Goal: Task Accomplishment & Management: Manage account settings

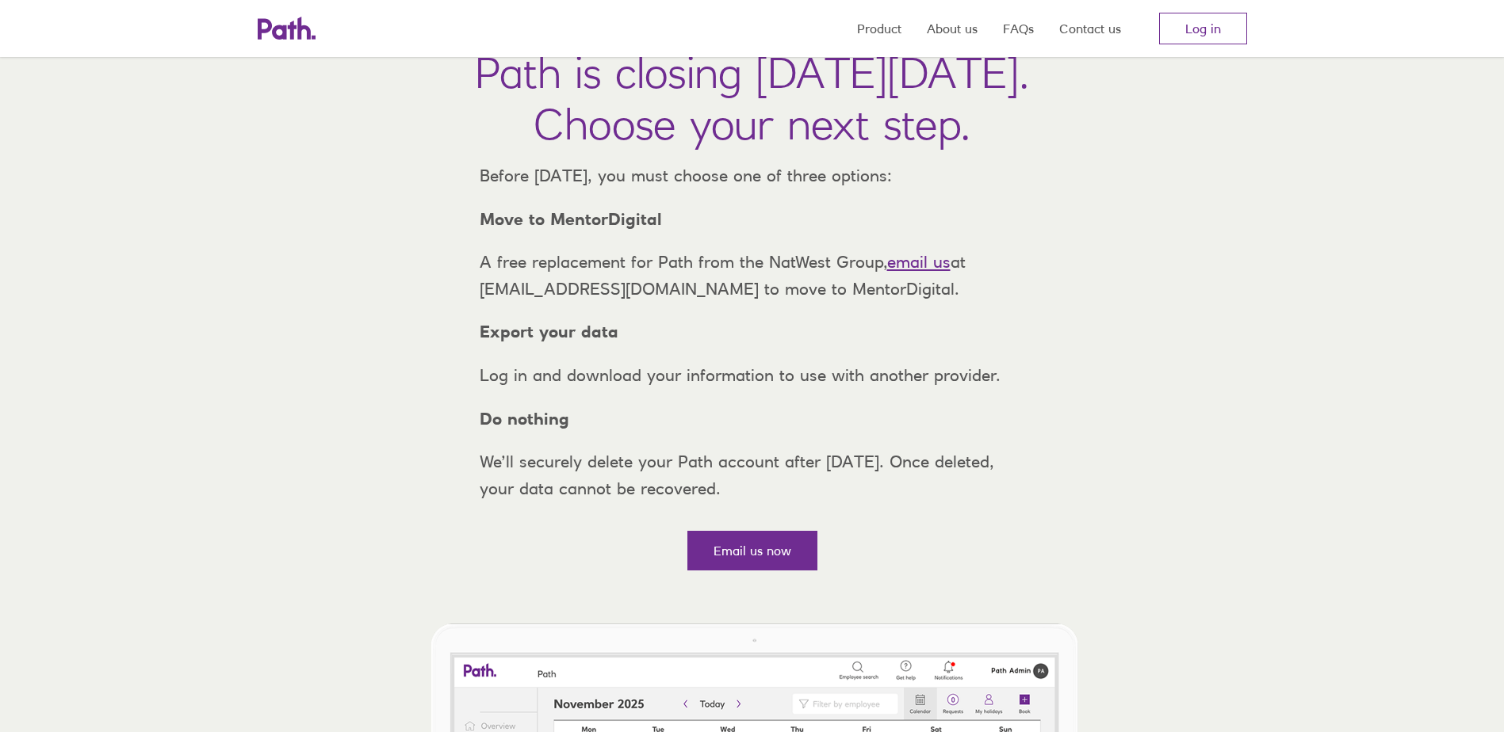
scroll to position [159, 0]
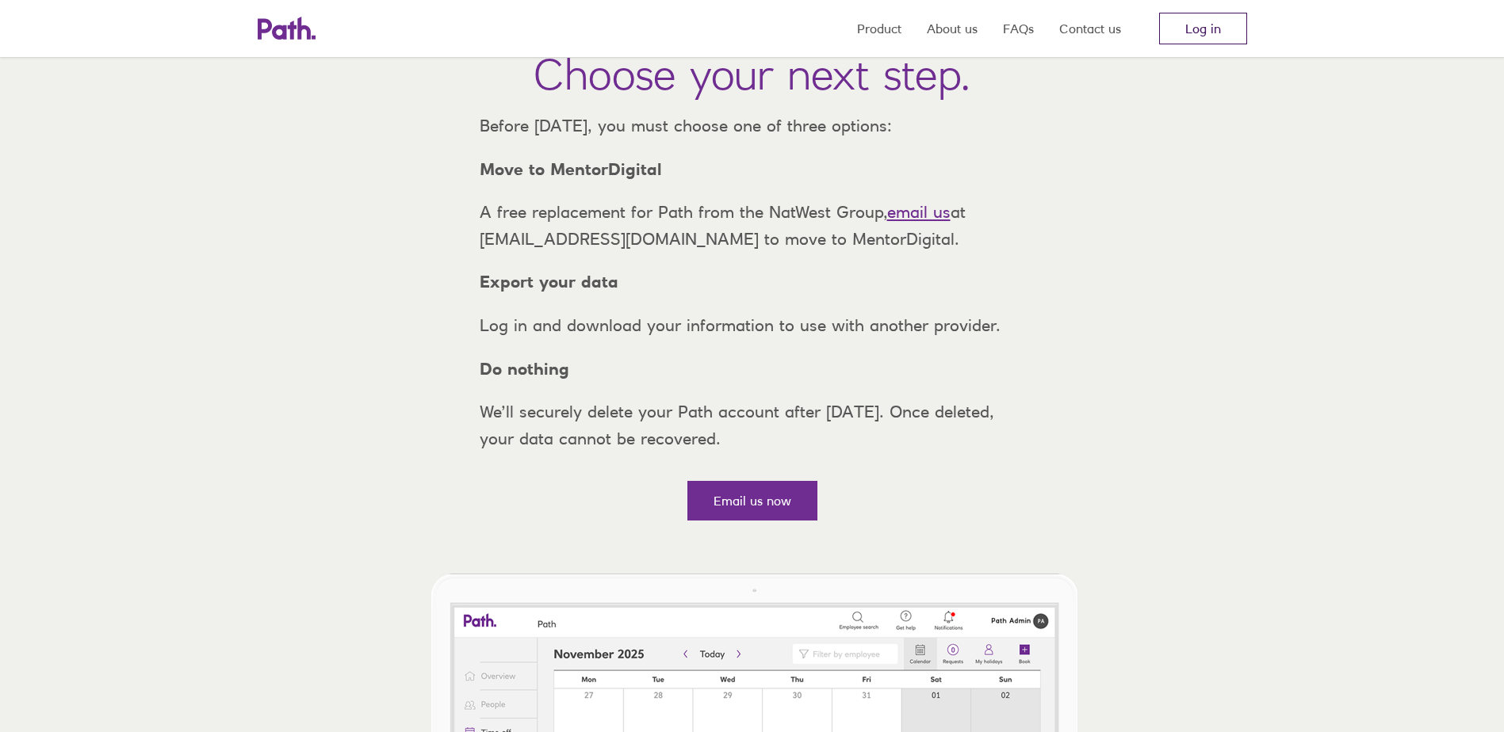
click at [1221, 27] on link "Log in" at bounding box center [1203, 29] width 88 height 32
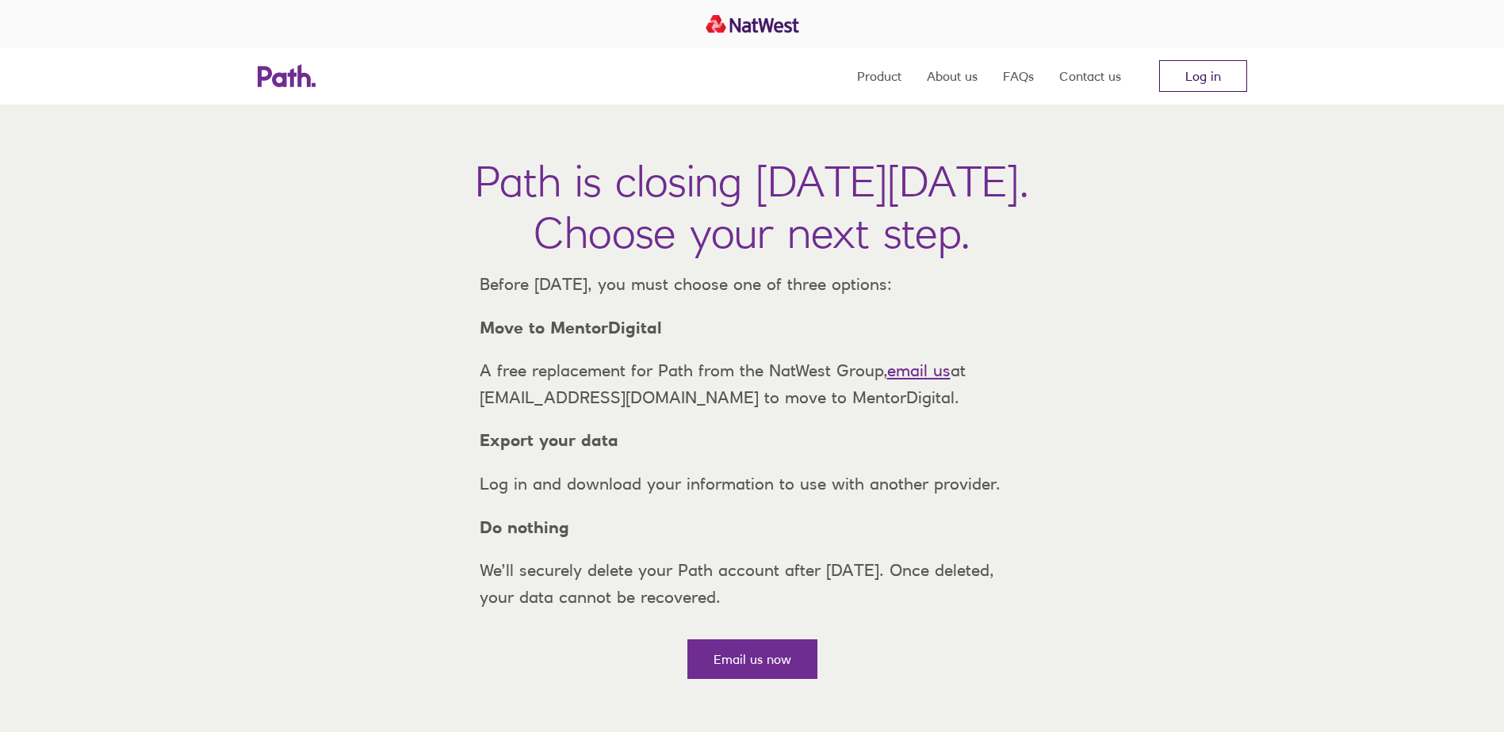
click at [1212, 62] on link "Log in" at bounding box center [1203, 76] width 88 height 32
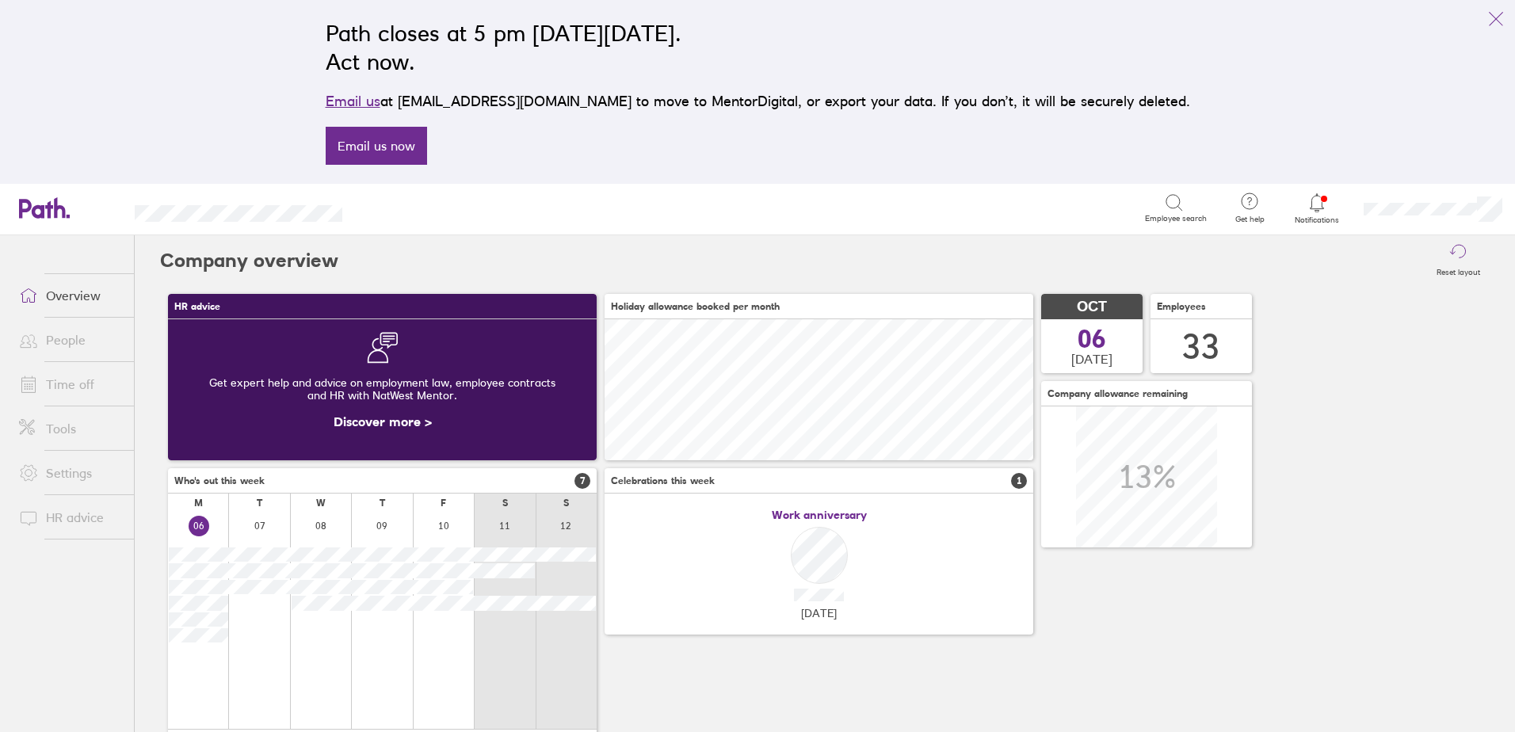
scroll to position [79, 0]
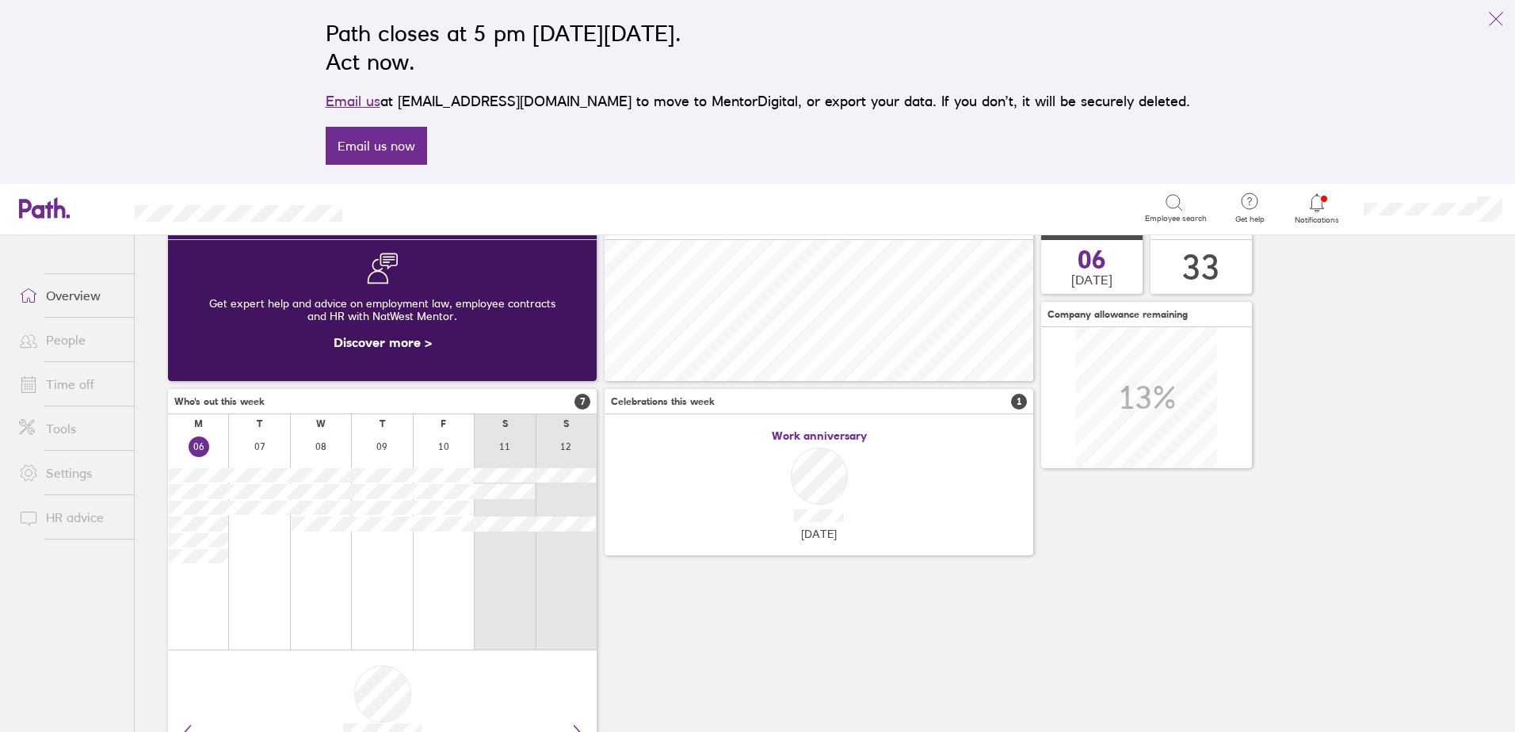
click at [1320, 208] on icon at bounding box center [1317, 202] width 19 height 19
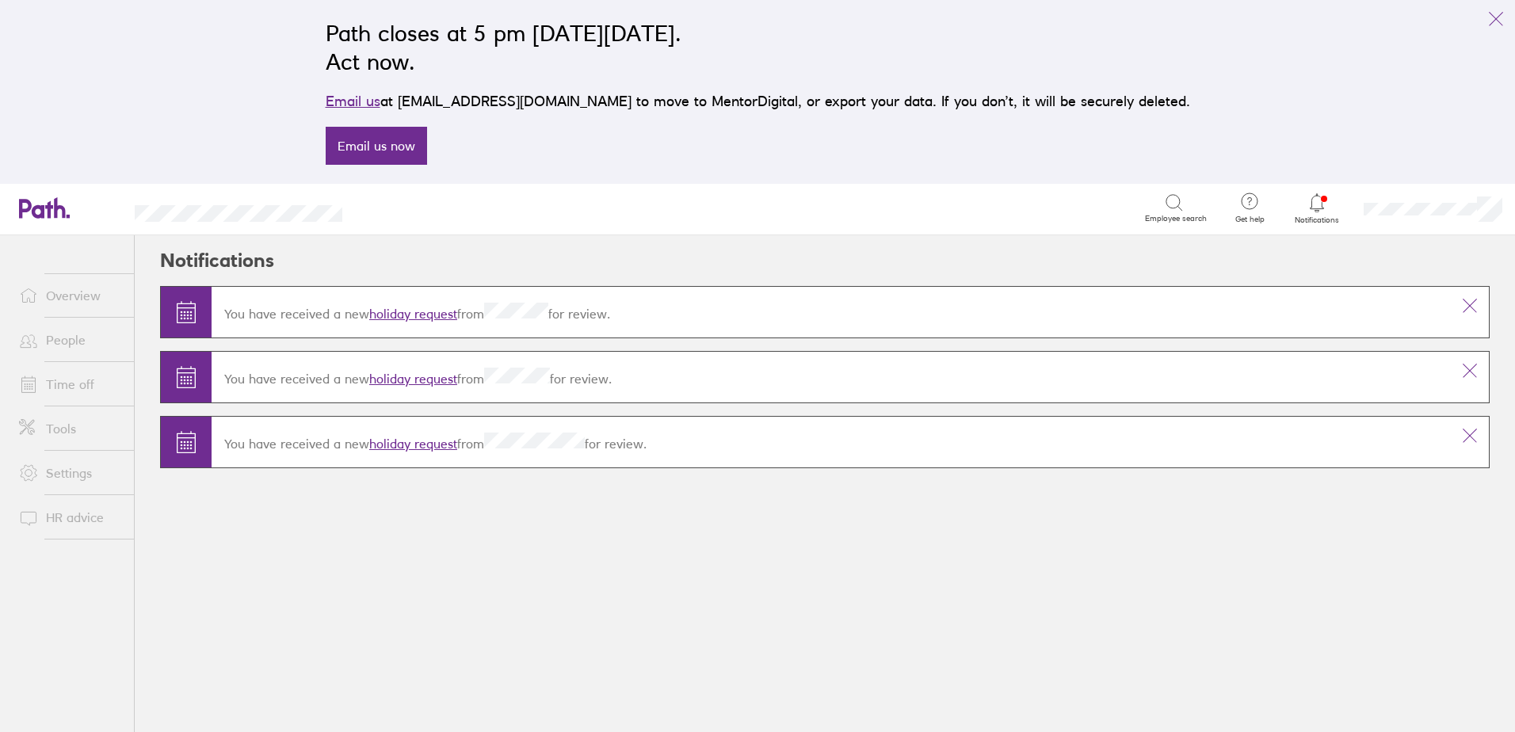
click at [414, 307] on link "holiday request" at bounding box center [413, 314] width 88 height 16
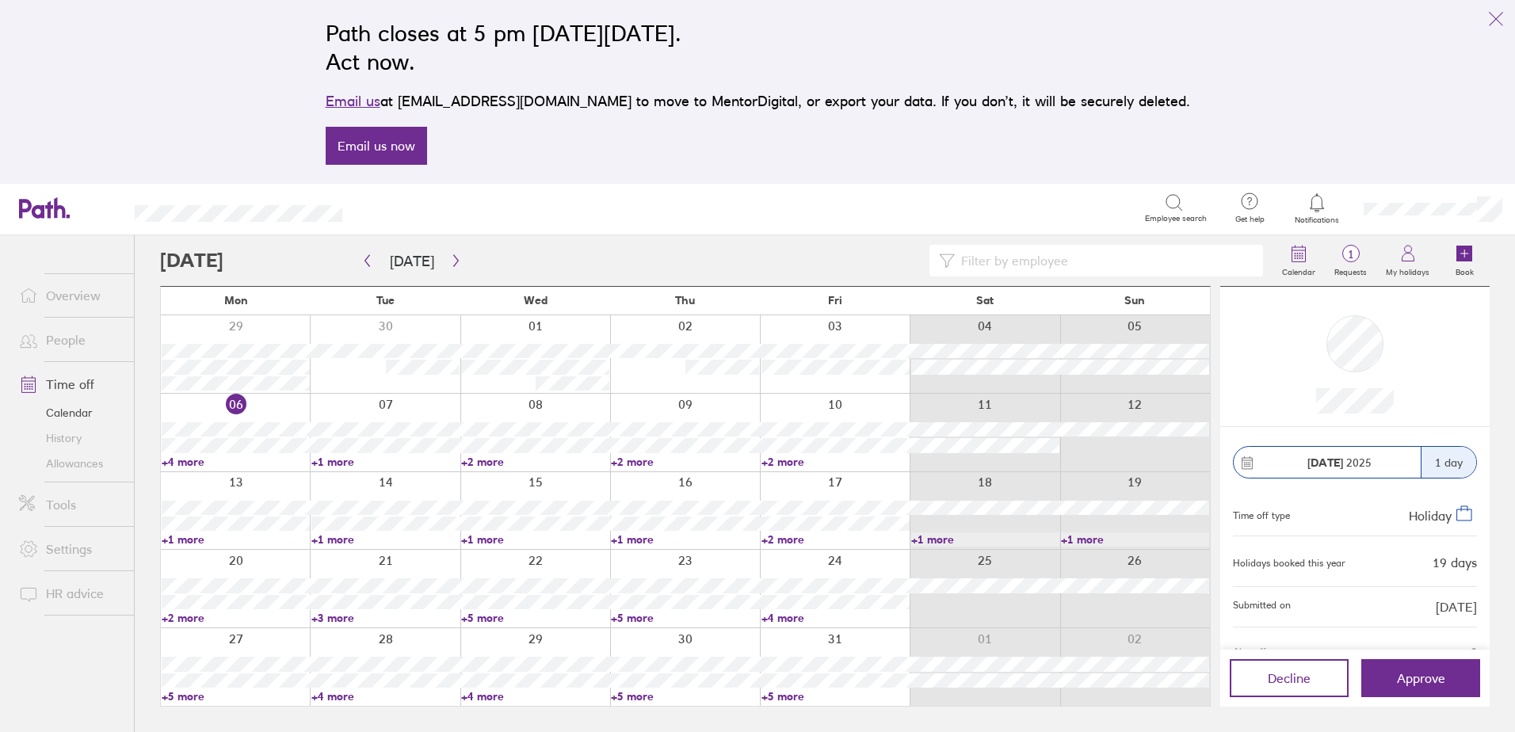
scroll to position [98, 0]
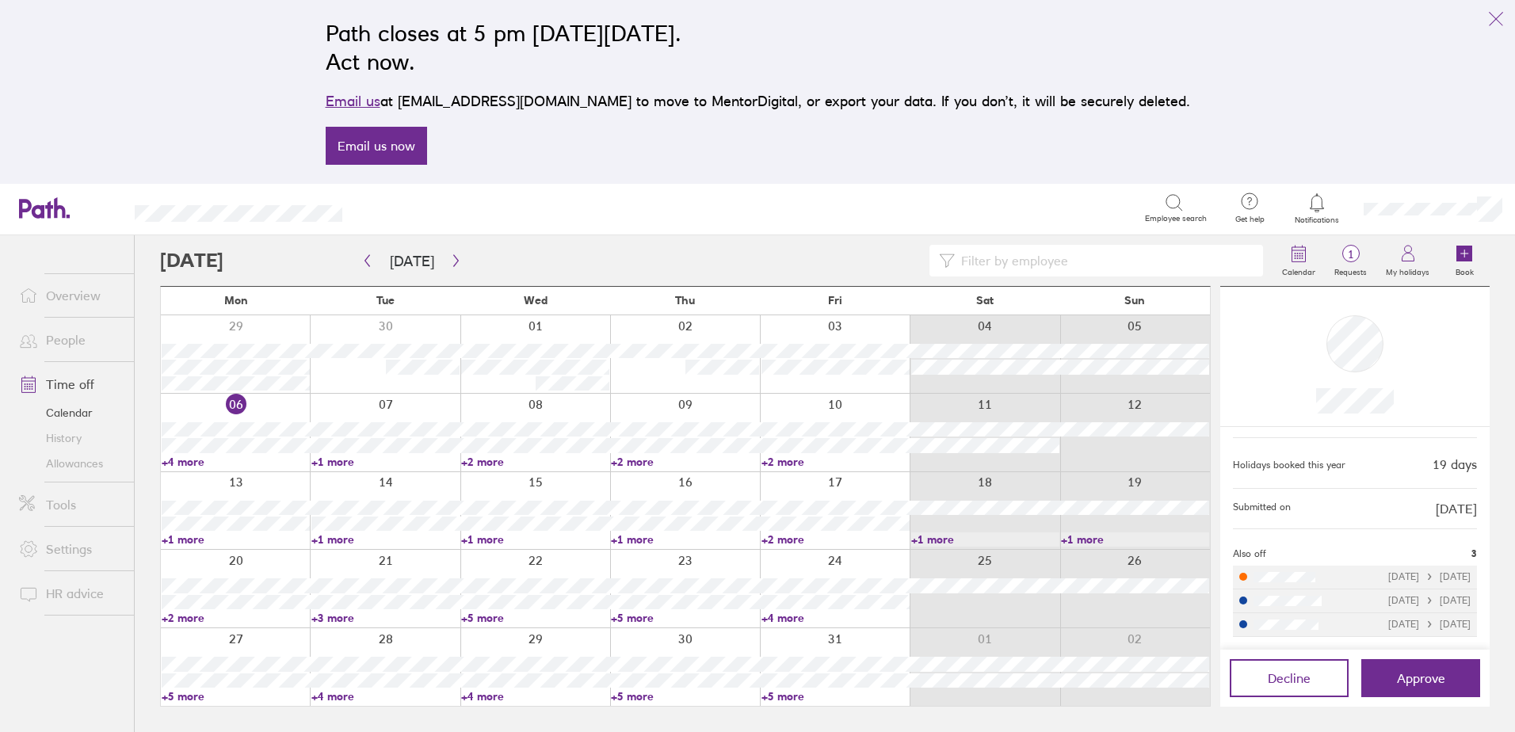
click at [793, 537] on link "+2 more" at bounding box center [836, 540] width 148 height 14
click at [810, 185] on div "Search Employee search" at bounding box center [792, 208] width 849 height 49
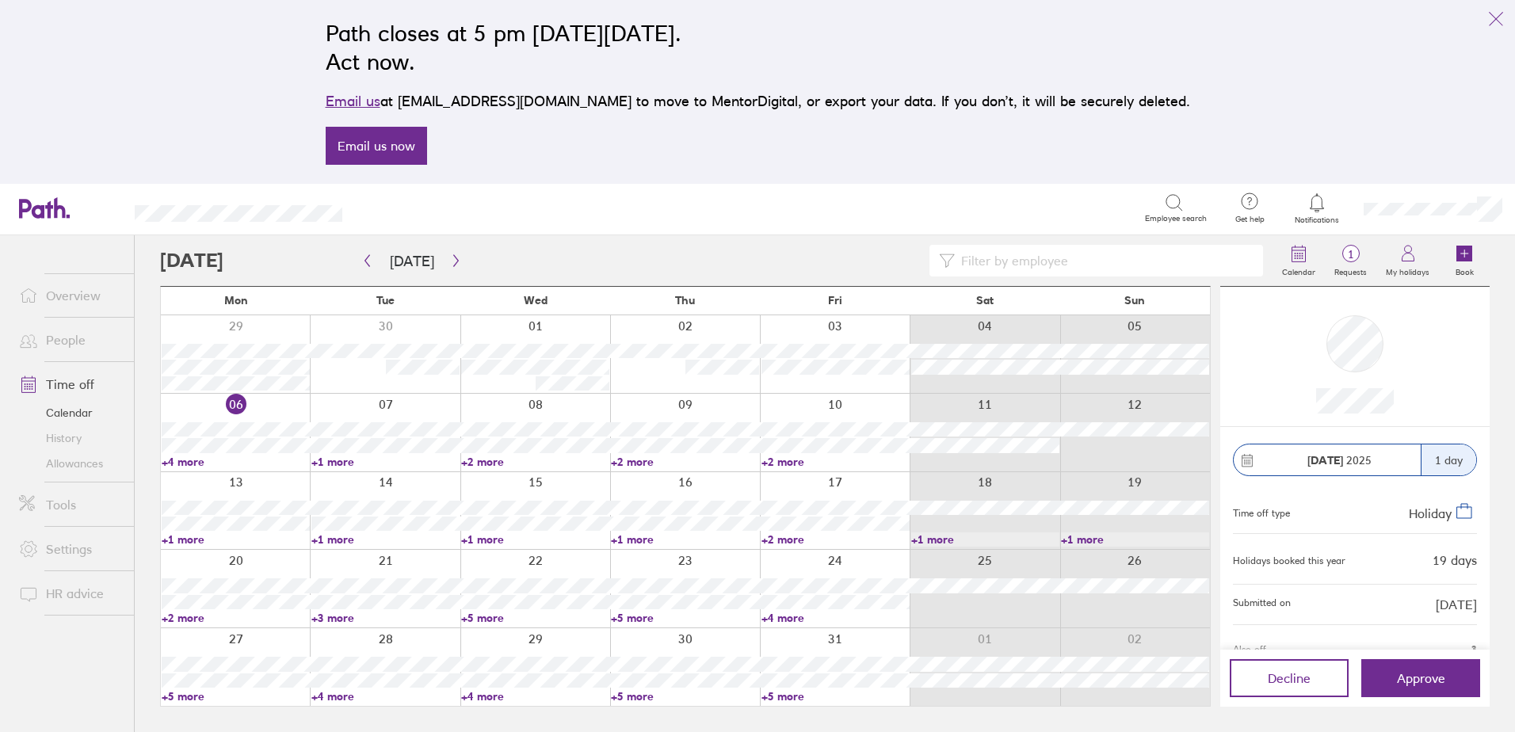
scroll to position [0, 0]
click at [788, 535] on link "+2 more" at bounding box center [836, 540] width 148 height 14
click at [189, 461] on link "+4 more" at bounding box center [236, 462] width 148 height 14
click at [181, 457] on link "+4 more" at bounding box center [236, 462] width 148 height 14
click at [1393, 677] on button "Approve" at bounding box center [1421, 678] width 119 height 38
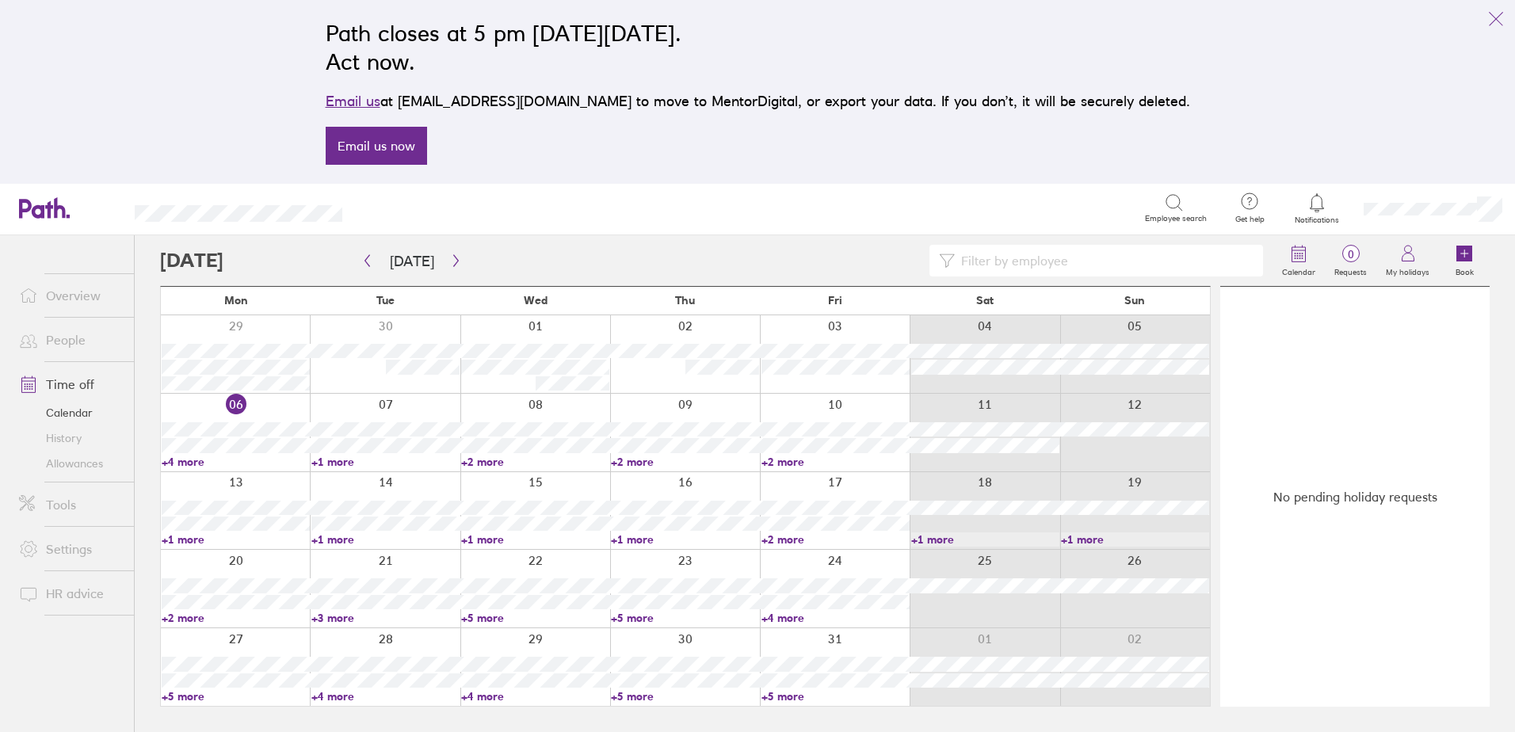
click at [185, 462] on link "+4 more" at bounding box center [236, 462] width 148 height 14
click at [189, 72] on div "Path closes at 5 pm on Thursday, 6 November 2025. Act now. Email us at support@…" at bounding box center [757, 92] width 1515 height 184
